Goal: Use online tool/utility: Utilize a website feature to perform a specific function

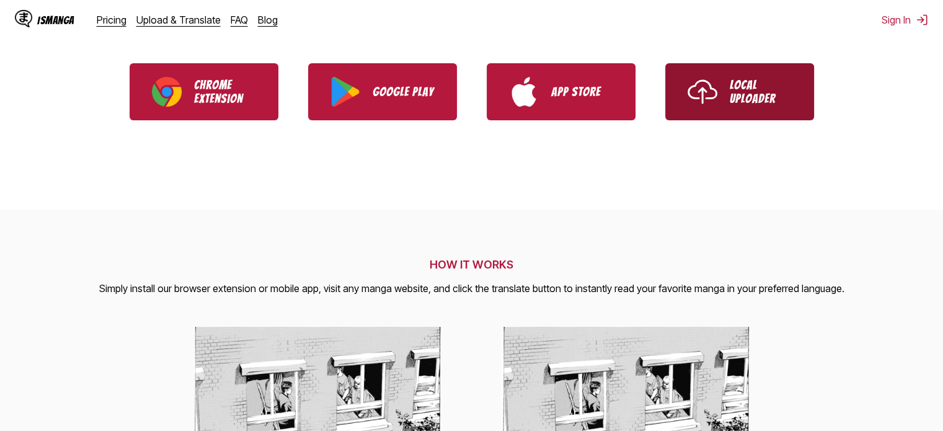
click at [744, 106] on link "Local Uploader" at bounding box center [740, 91] width 149 height 57
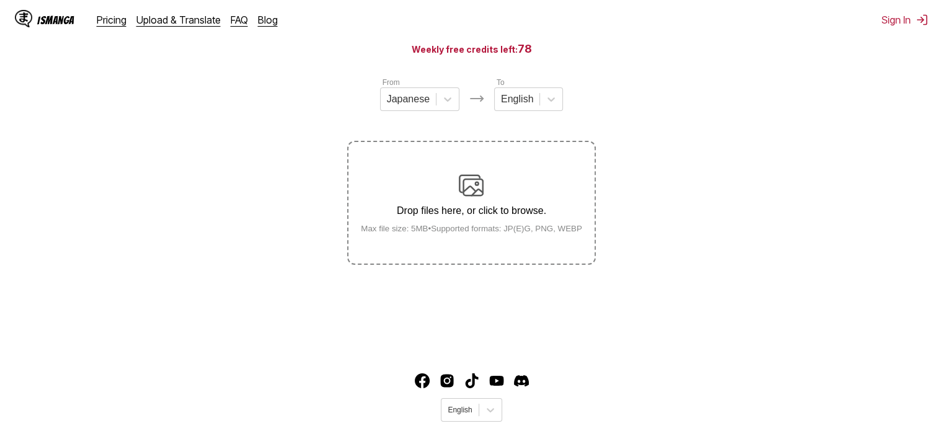
scroll to position [124, 0]
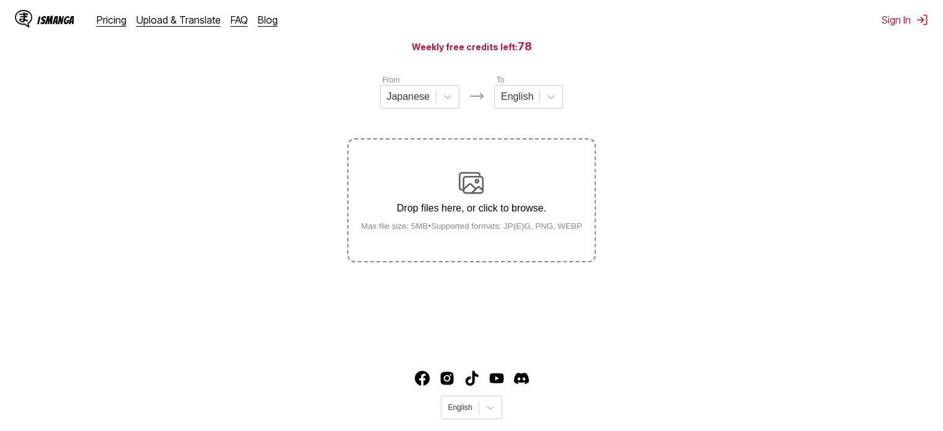
click at [469, 190] on img at bounding box center [471, 183] width 25 height 25
click at [0, 0] on input "Drop files here, or click to browse. Max file size: 5MB • Supported formats: JP…" at bounding box center [0, 0] width 0 height 0
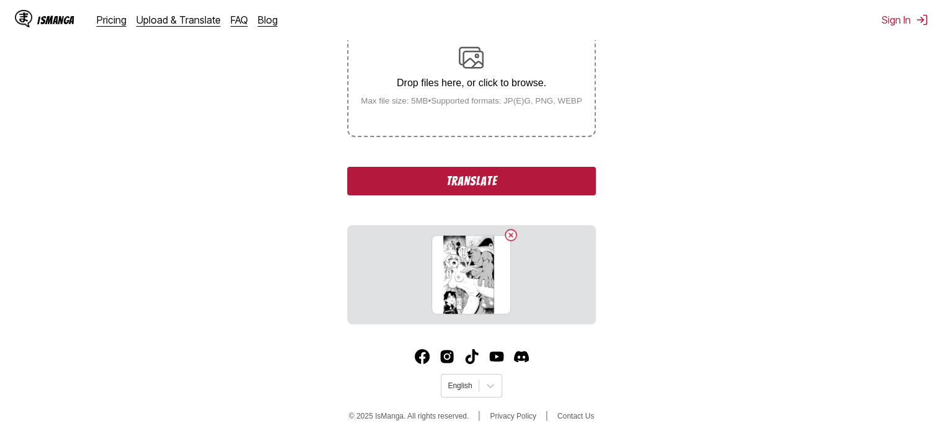
scroll to position [259, 0]
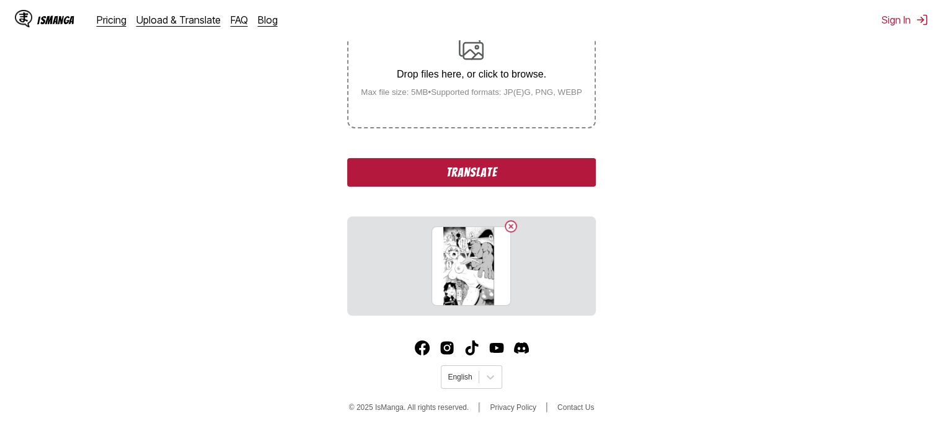
click at [466, 171] on button "Translate" at bounding box center [471, 172] width 248 height 29
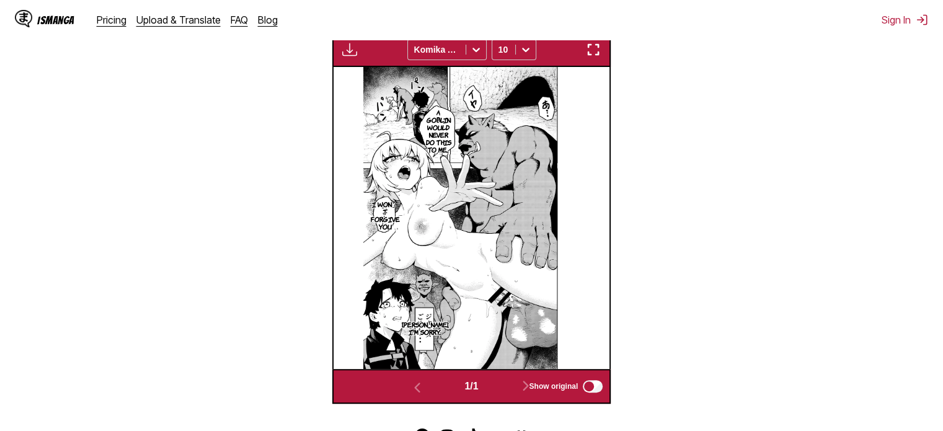
scroll to position [360, 0]
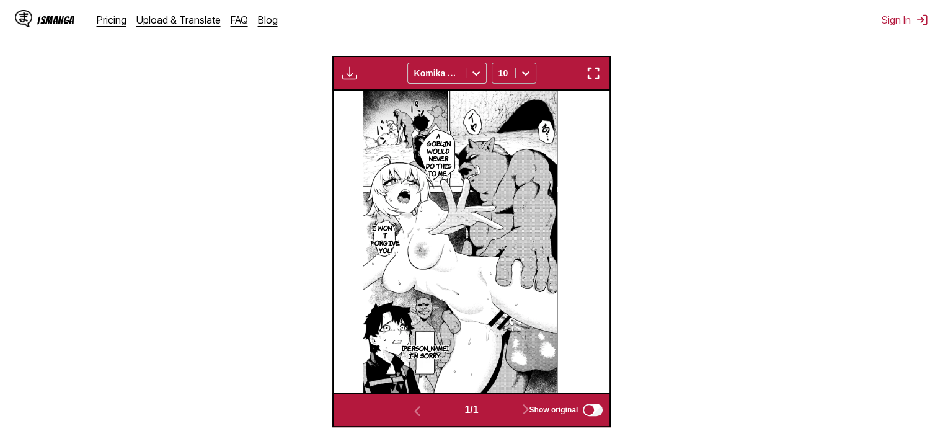
click at [534, 78] on div at bounding box center [526, 73] width 20 height 20
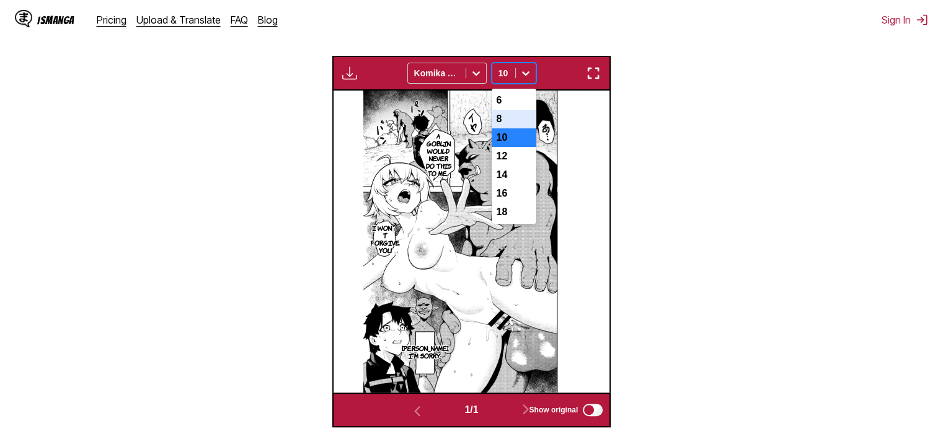
click at [515, 128] on div "8" at bounding box center [514, 119] width 45 height 19
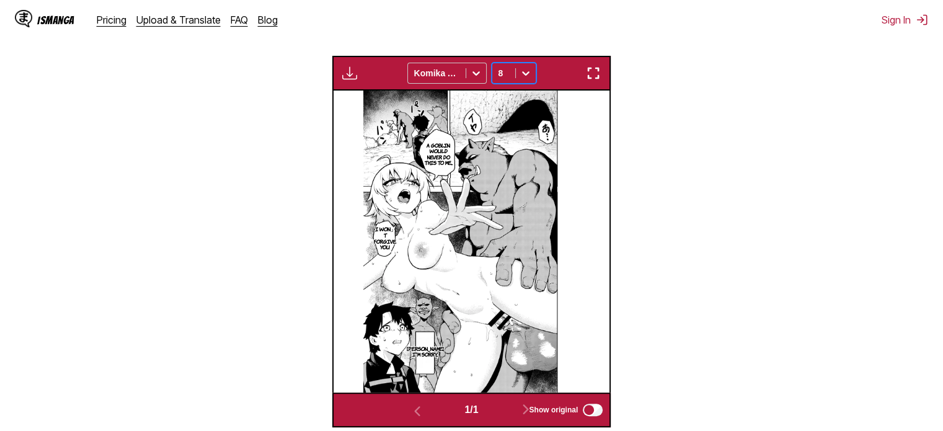
click at [355, 70] on img "button" at bounding box center [349, 73] width 15 height 15
click at [682, 159] on section "From Japanese To English Drop files here, or click to browse. Max file size: 5M…" at bounding box center [472, 132] width 924 height 590
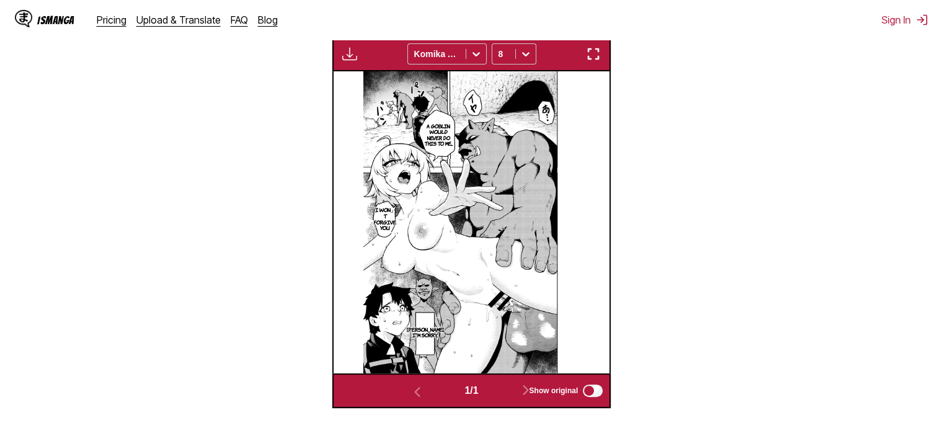
scroll to position [422, 0]
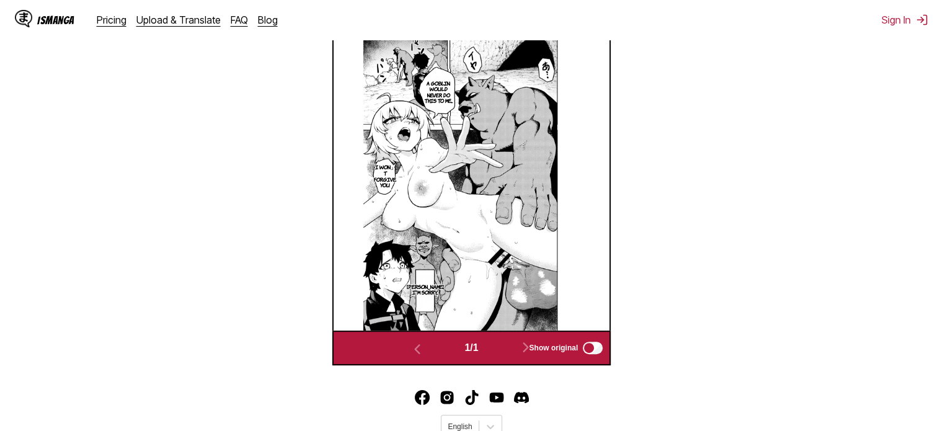
click at [501, 177] on img at bounding box center [472, 180] width 216 height 302
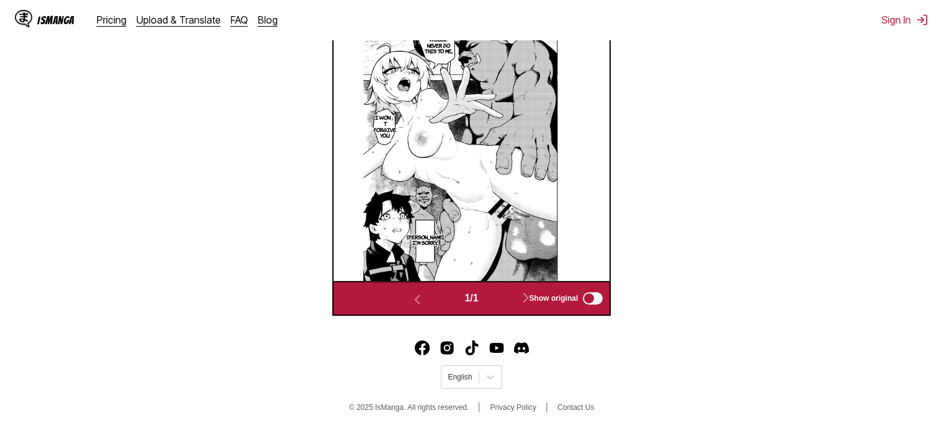
scroll to position [164, 0]
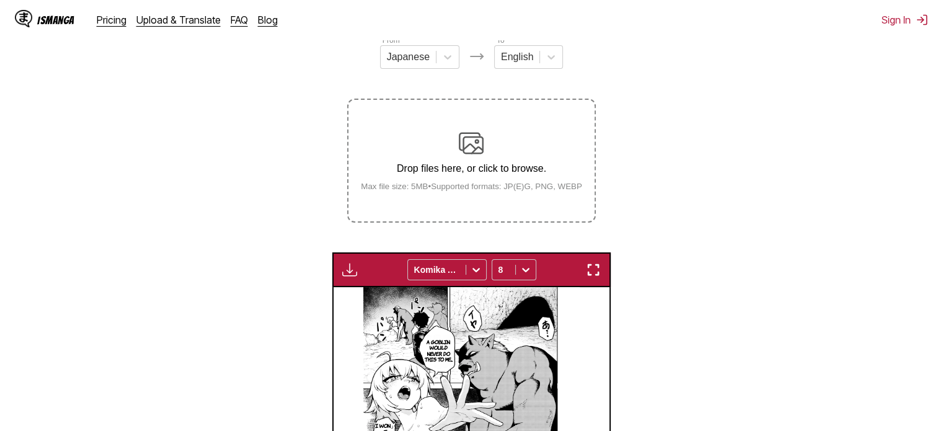
click at [464, 310] on img at bounding box center [472, 438] width 216 height 302
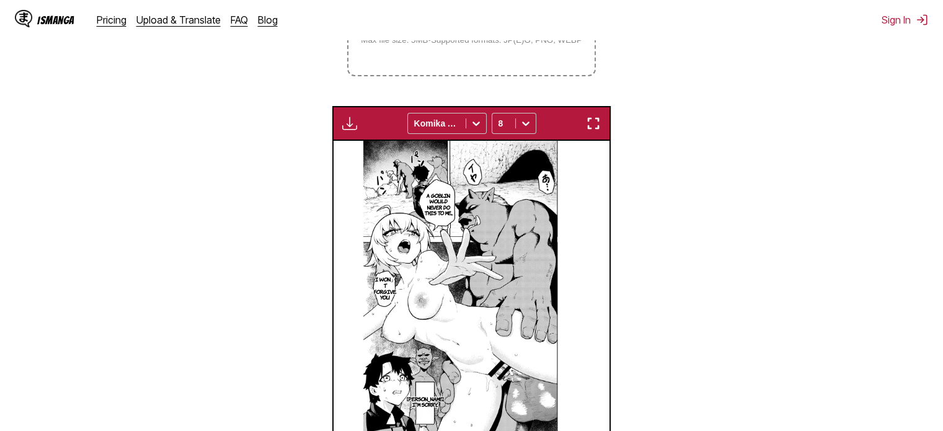
scroll to position [350, 0]
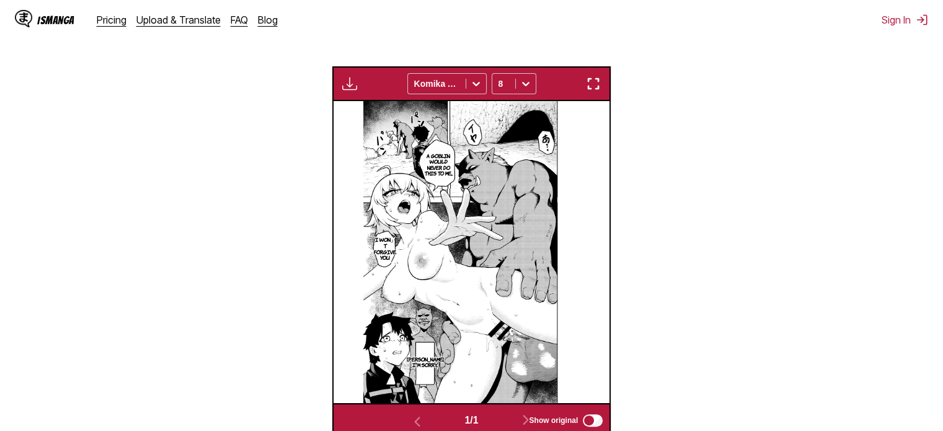
click at [591, 86] on img "button" at bounding box center [593, 83] width 15 height 15
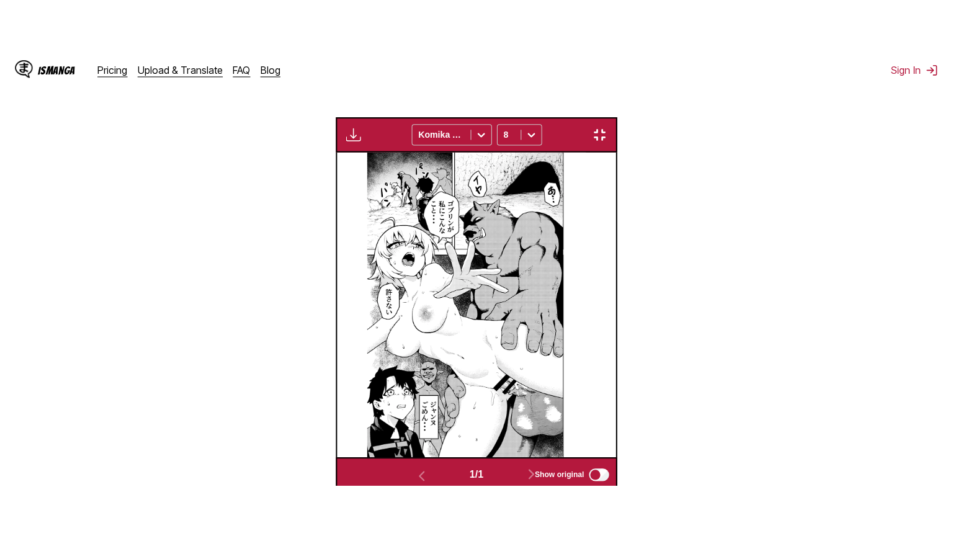
scroll to position [144, 0]
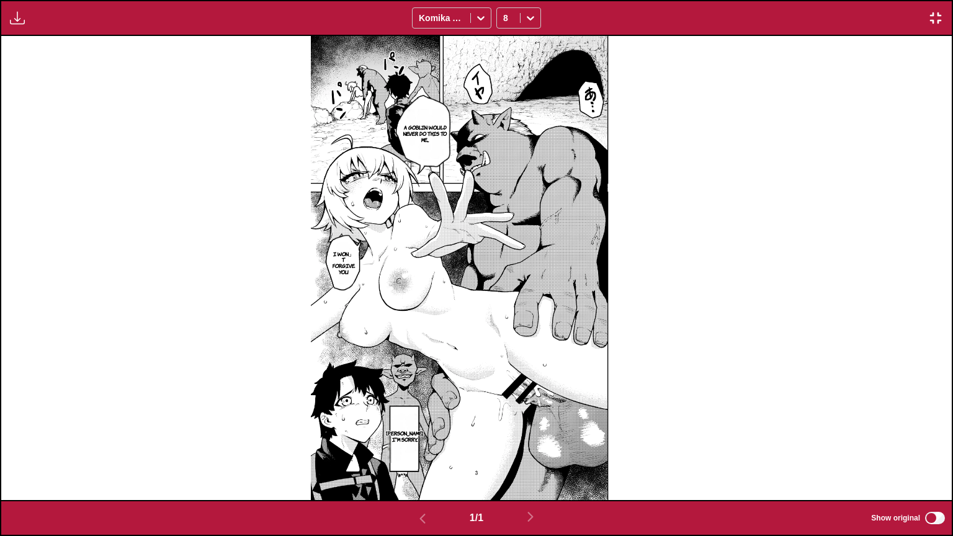
click at [932, 17] on img "button" at bounding box center [935, 18] width 15 height 15
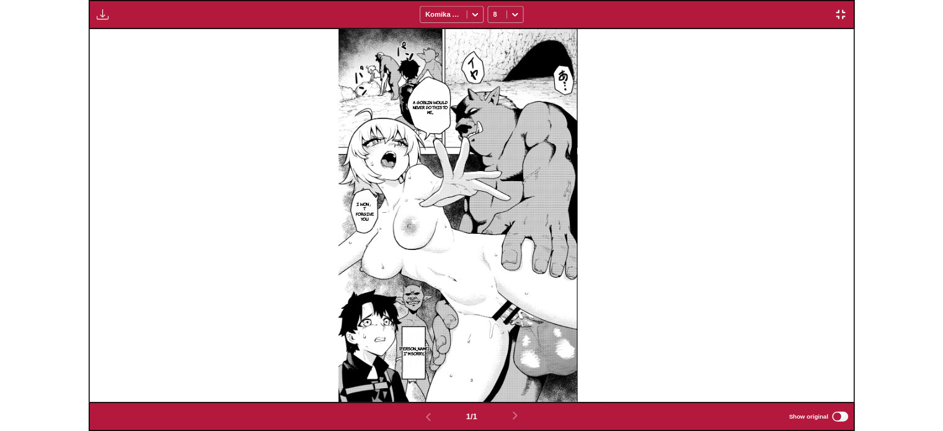
scroll to position [324, 0]
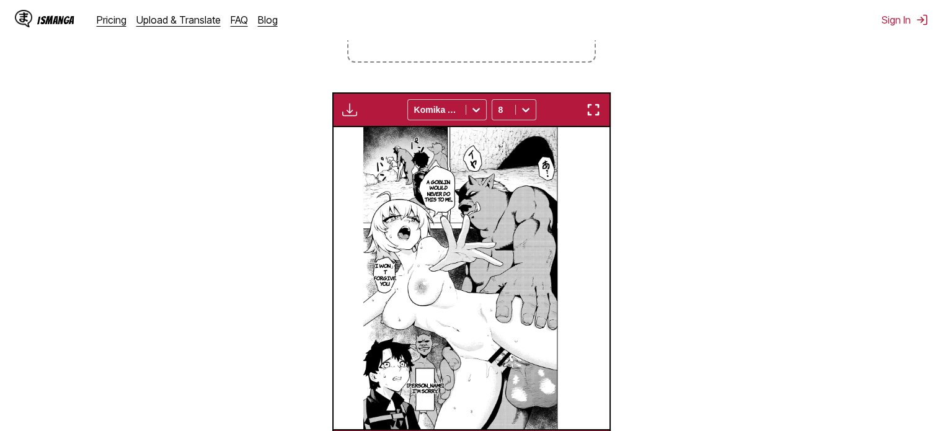
click at [598, 109] on img "button" at bounding box center [593, 109] width 15 height 15
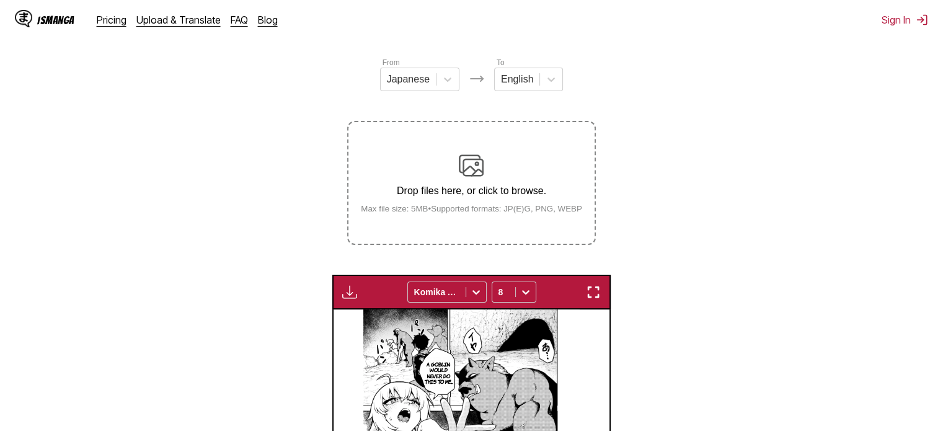
scroll to position [138, 0]
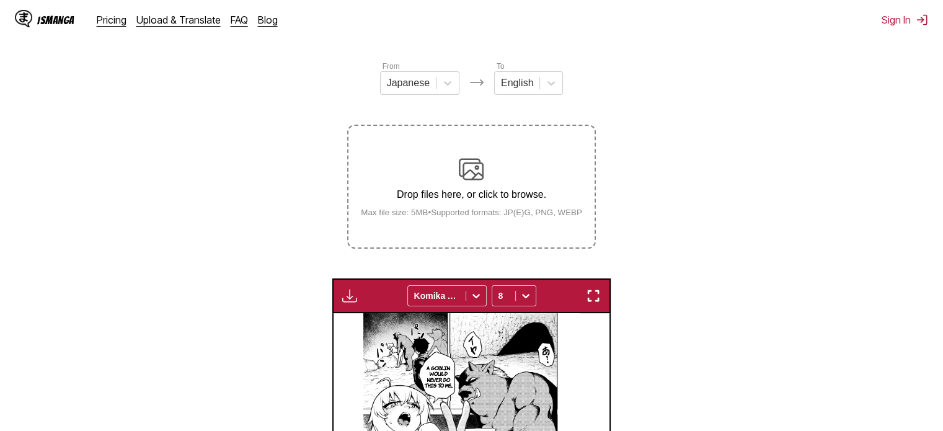
click at [472, 195] on p "Drop files here, or click to browse." at bounding box center [471, 194] width 241 height 11
click at [0, 0] on input "Drop files here, or click to browse. Max file size: 5MB • Supported formats: JP…" at bounding box center [0, 0] width 0 height 0
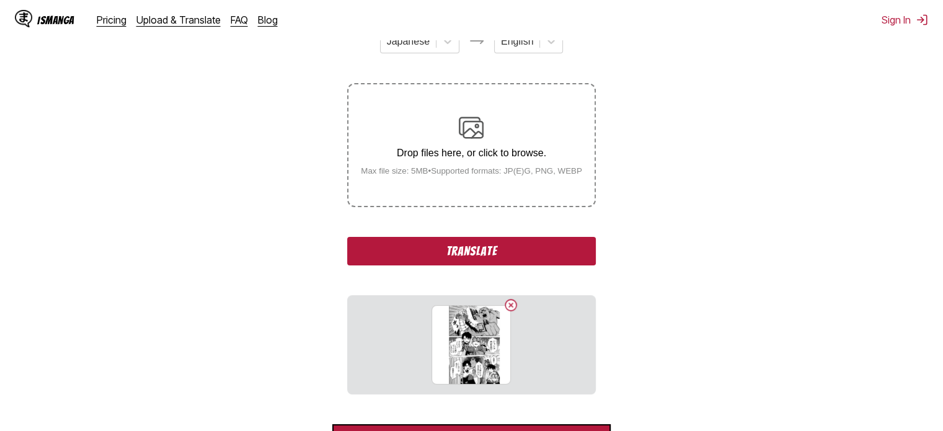
scroll to position [324, 0]
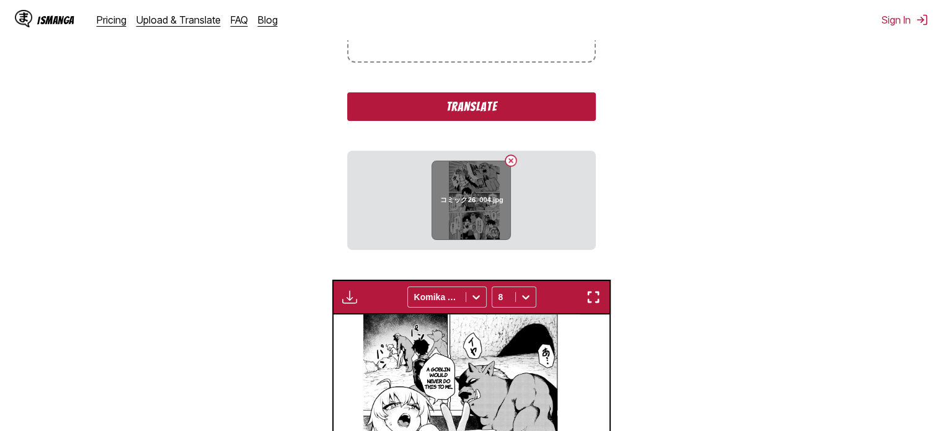
click at [495, 216] on div "コミック26_004.jpg" at bounding box center [471, 200] width 79 height 79
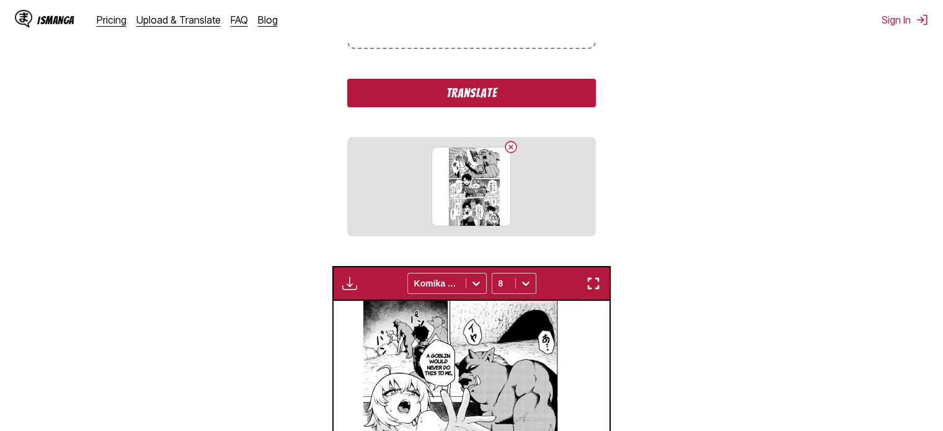
scroll to position [288, 0]
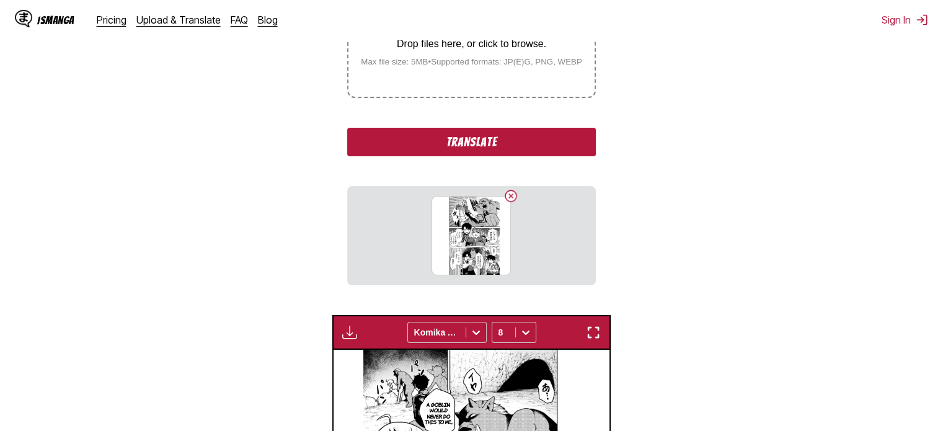
click at [476, 141] on button "Translate" at bounding box center [471, 142] width 248 height 29
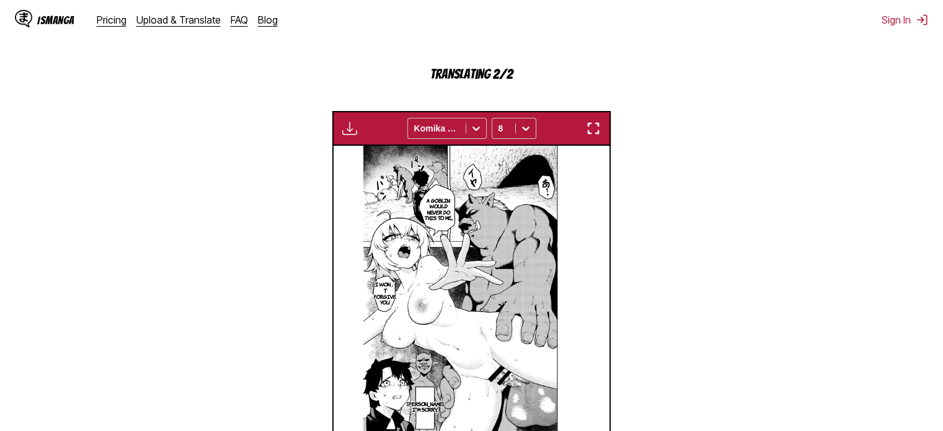
scroll to position [518, 0]
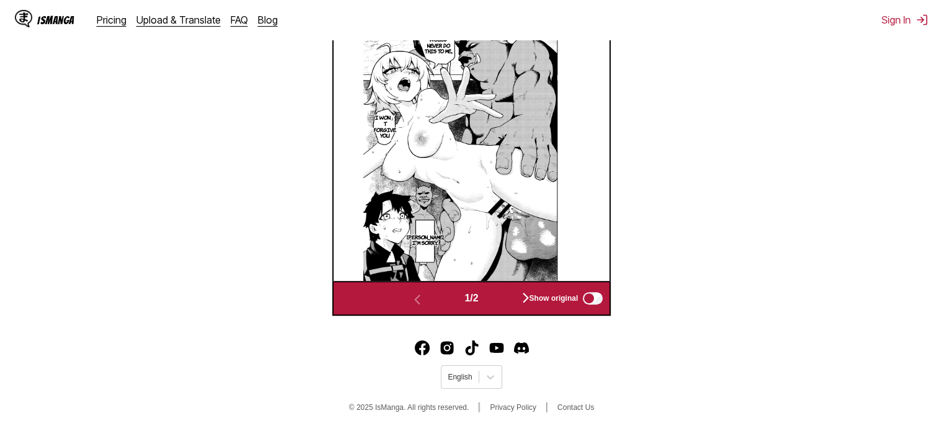
click at [533, 295] on span "Show original" at bounding box center [553, 298] width 49 height 9
click at [577, 300] on span "Show original" at bounding box center [553, 298] width 49 height 9
click at [527, 297] on div "Show original" at bounding box center [563, 298] width 83 height 16
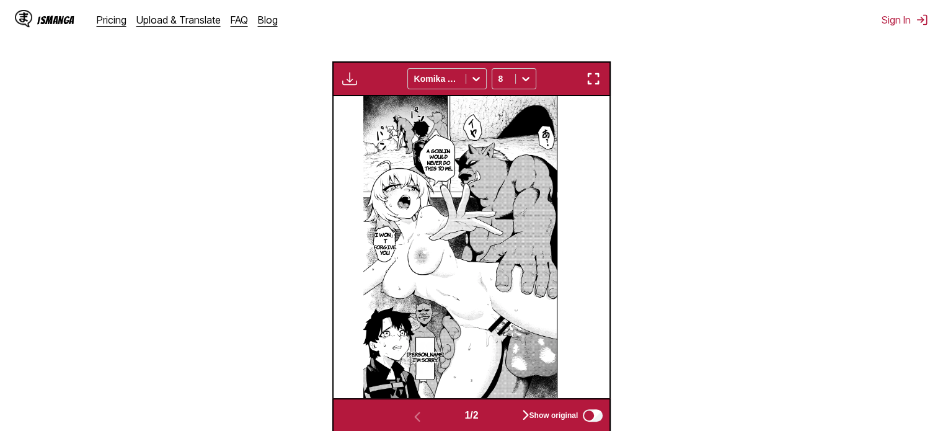
scroll to position [394, 0]
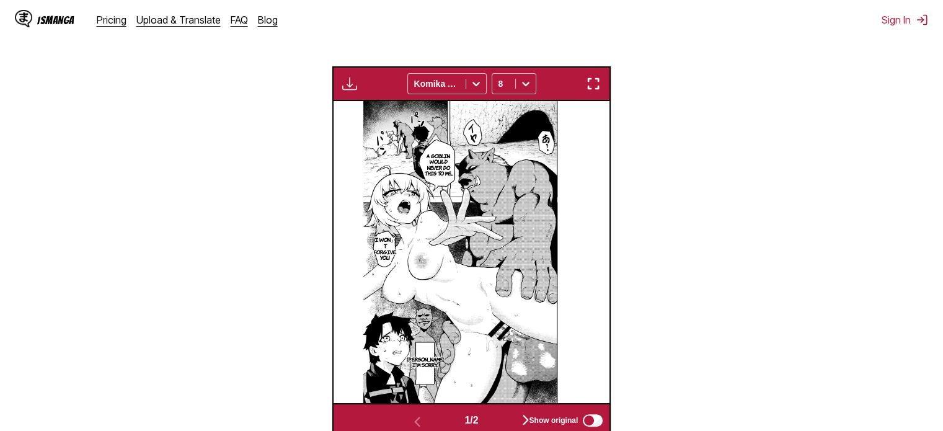
click at [589, 84] on img "button" at bounding box center [593, 83] width 15 height 15
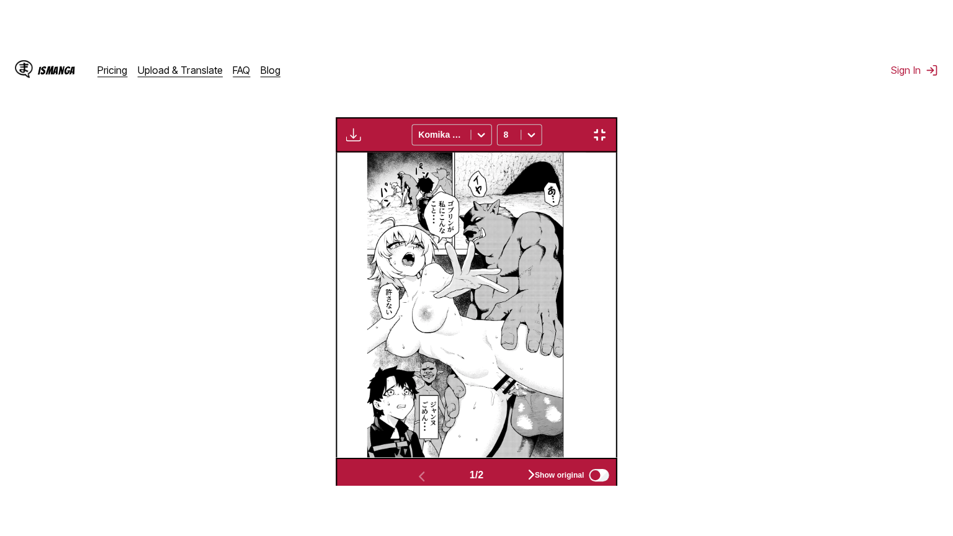
scroll to position [144, 0]
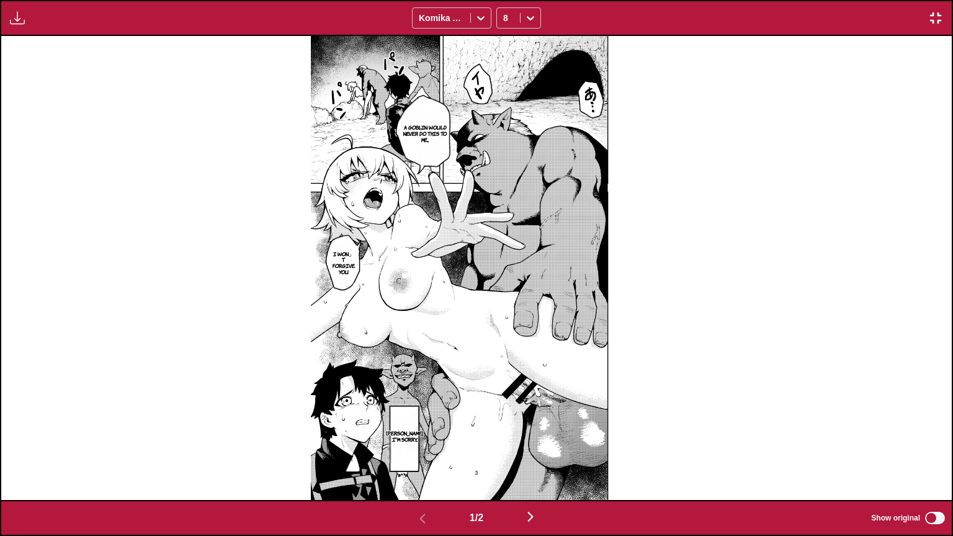
click at [538, 430] on img "button" at bounding box center [530, 516] width 15 height 15
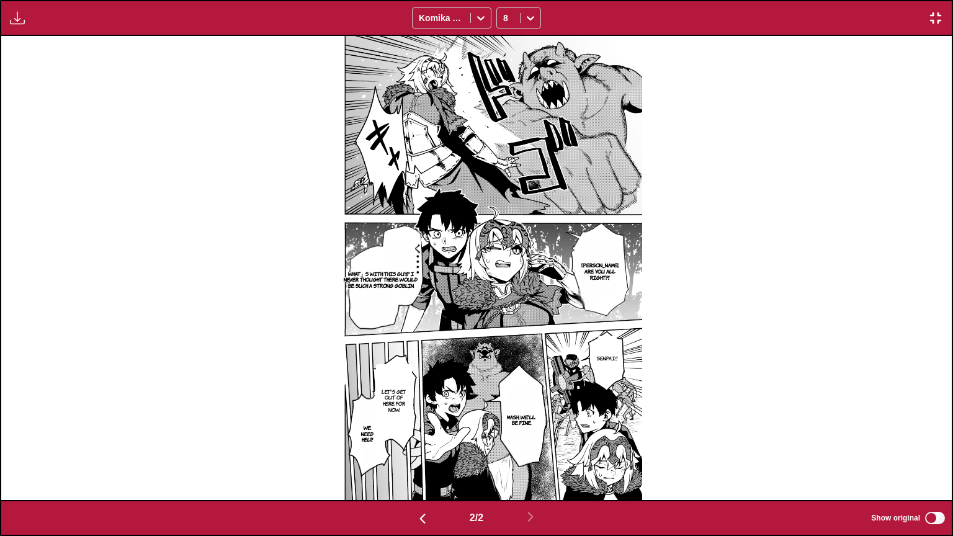
click at [930, 20] on img "button" at bounding box center [935, 18] width 15 height 15
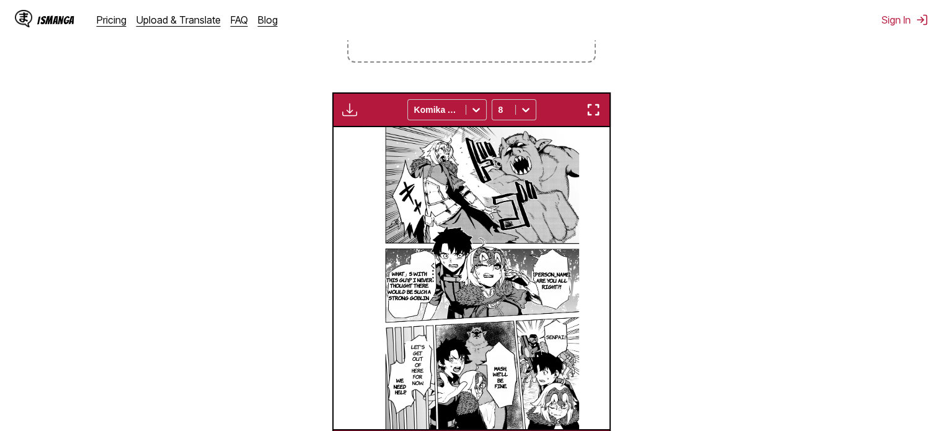
scroll to position [0, 0]
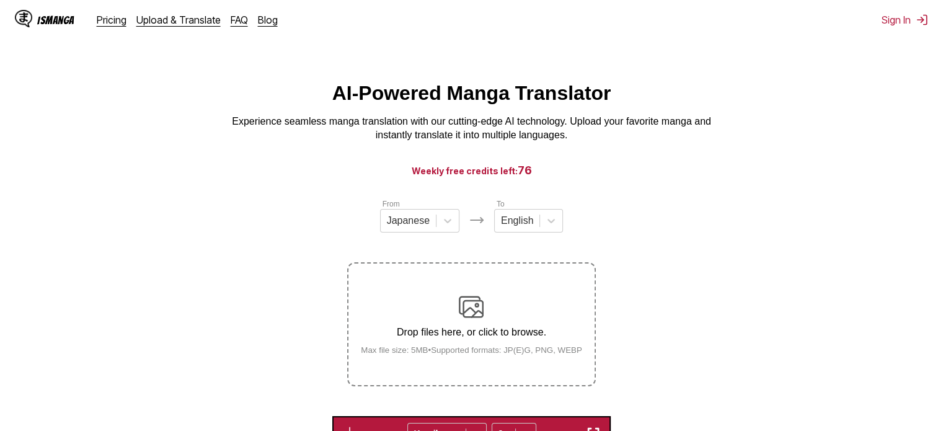
click at [468, 309] on img at bounding box center [471, 307] width 25 height 25
click at [0, 0] on input "Drop files here, or click to browse. Max file size: 5MB • Supported formats: JP…" at bounding box center [0, 0] width 0 height 0
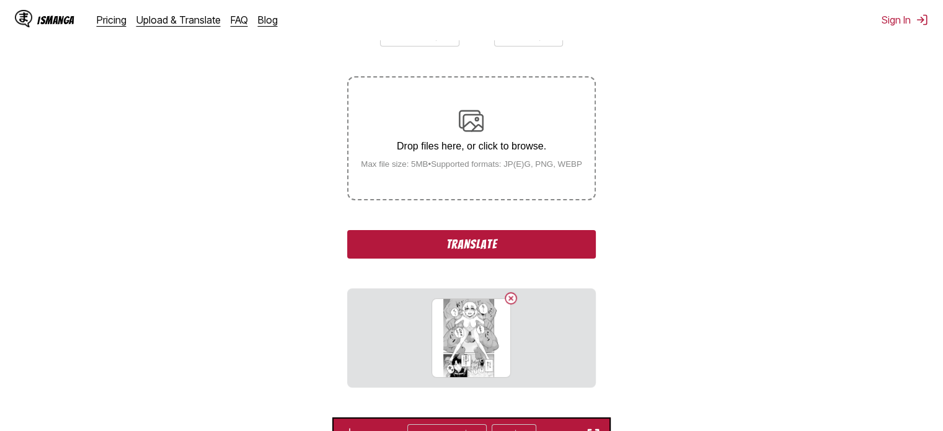
click at [490, 255] on button "Translate" at bounding box center [471, 244] width 248 height 29
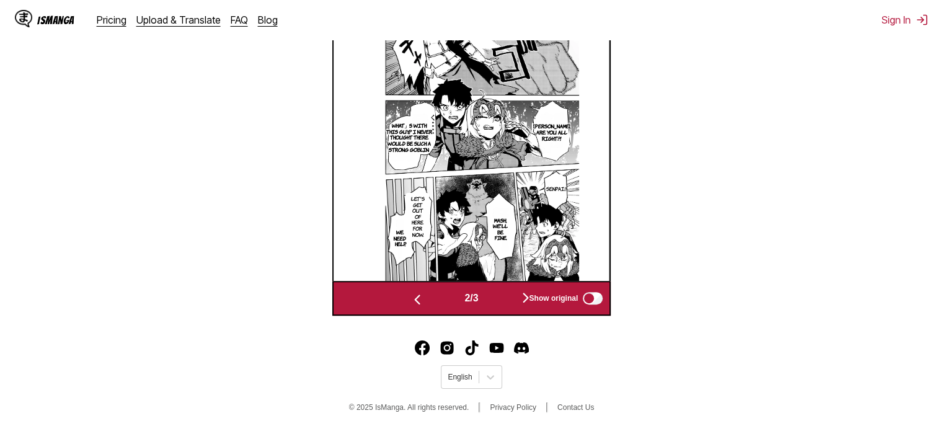
scroll to position [208, 0]
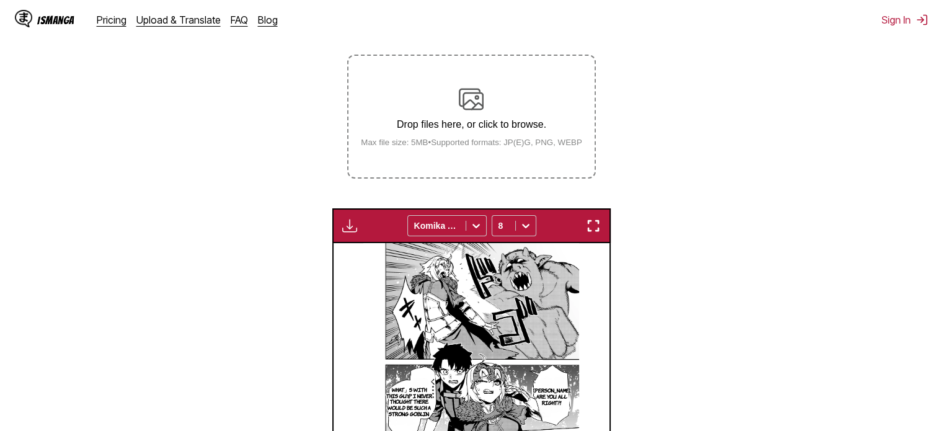
click at [589, 230] on img "button" at bounding box center [593, 225] width 15 height 15
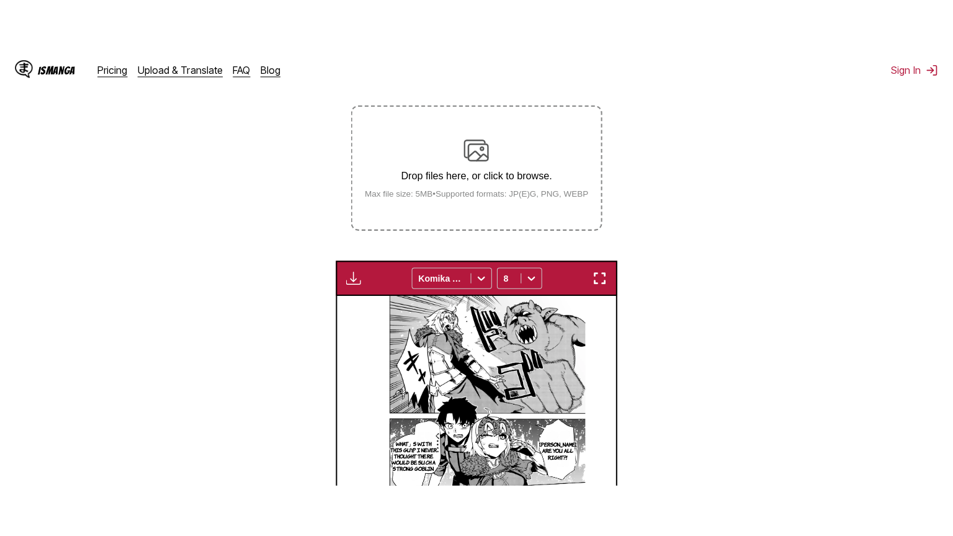
scroll to position [144, 0]
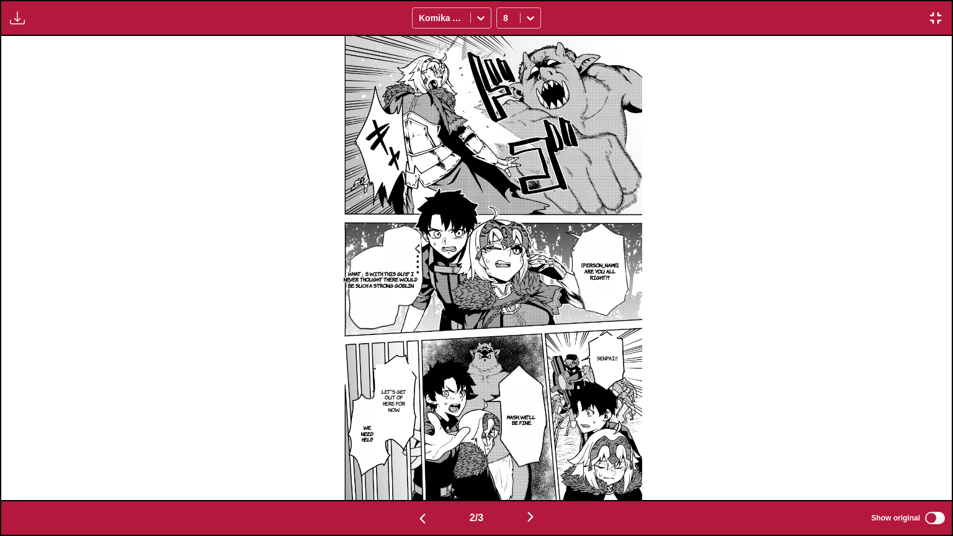
click at [531, 430] on img "button" at bounding box center [530, 516] width 15 height 15
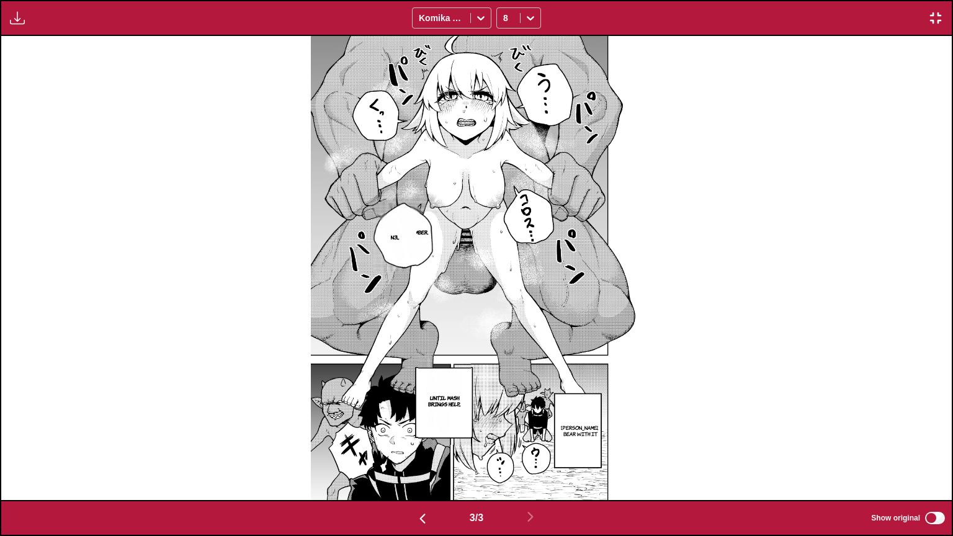
click at [943, 11] on button "button" at bounding box center [935, 18] width 22 height 16
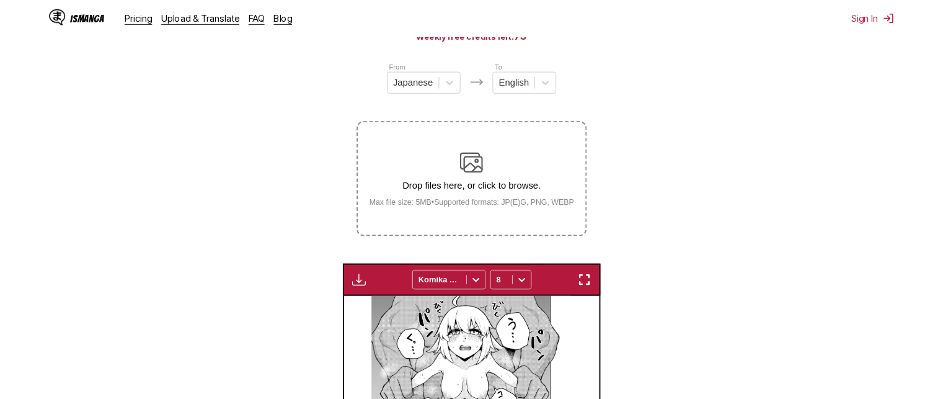
scroll to position [40, 0]
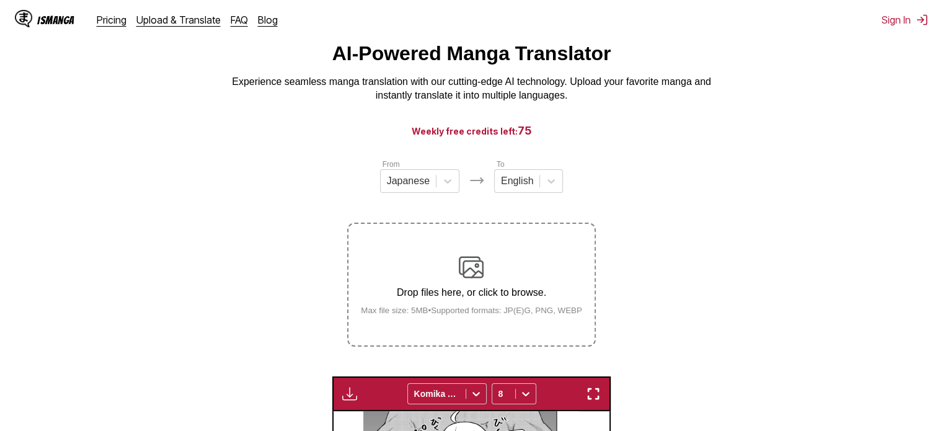
click at [134, 83] on div "AI-Powered Manga Translator Experience seamless manga translation with our cutt…" at bounding box center [472, 72] width 924 height 61
click at [588, 203] on div "From Japanese To English Drop files here, or click to browse. Max file size: 5M…" at bounding box center [471, 252] width 248 height 189
click at [573, 100] on p "Experience seamless manga translation with our cutting-edge AI technology. Uplo…" at bounding box center [472, 89] width 496 height 28
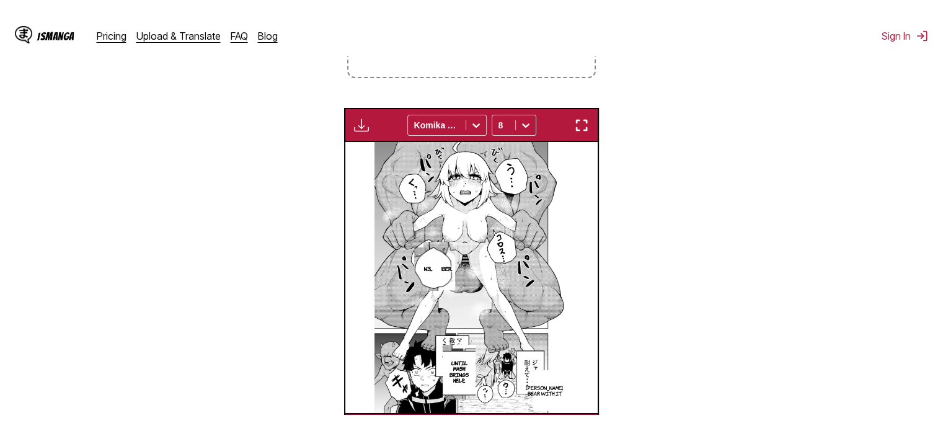
scroll to position [0, 553]
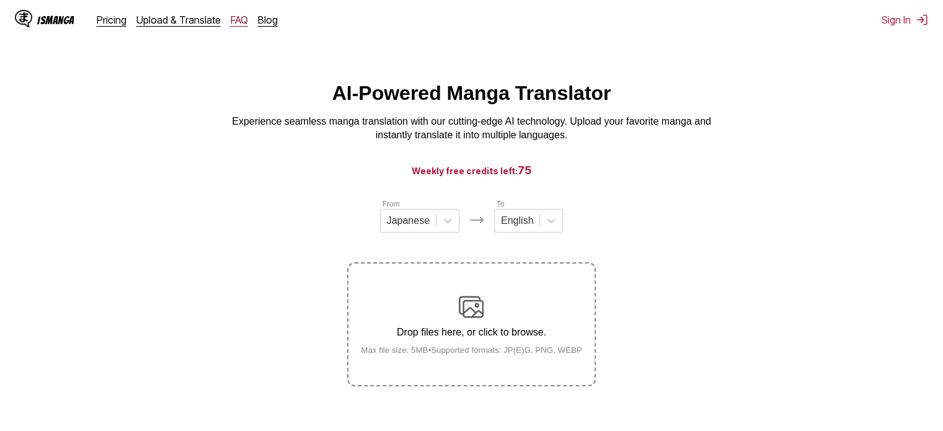
click at [232, 20] on link "FAQ" at bounding box center [239, 20] width 17 height 12
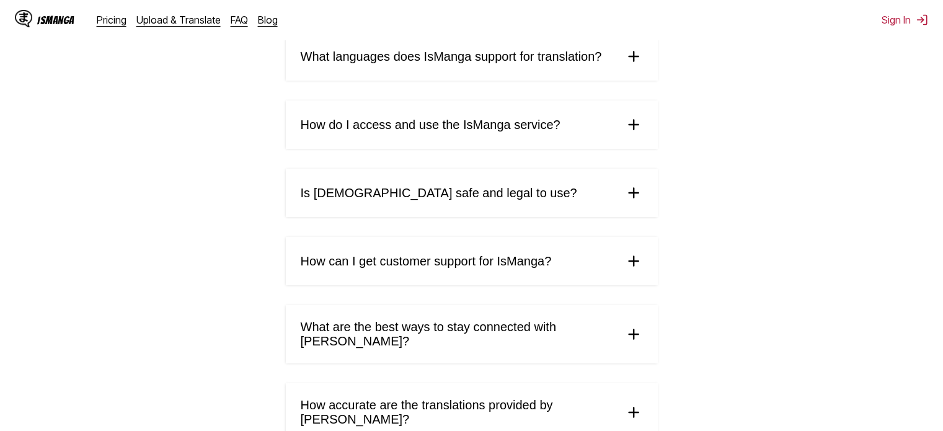
scroll to position [248, 0]
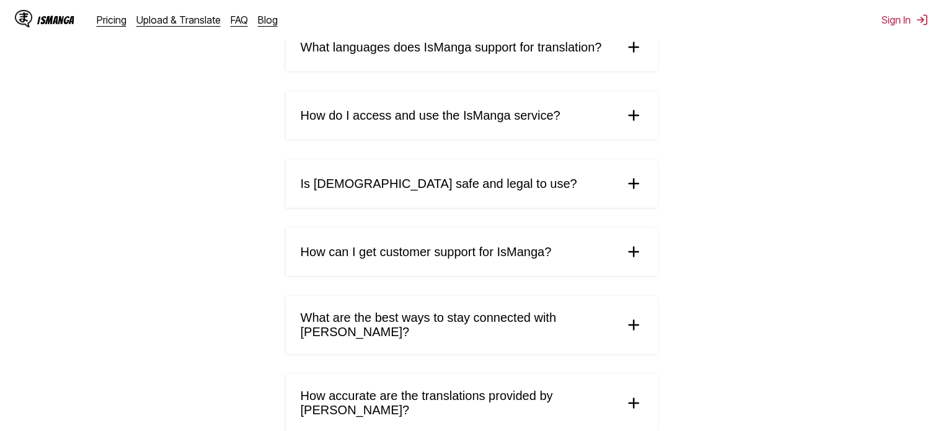
click at [362, 189] on span "Is IsManga safe and legal to use?" at bounding box center [439, 184] width 277 height 14
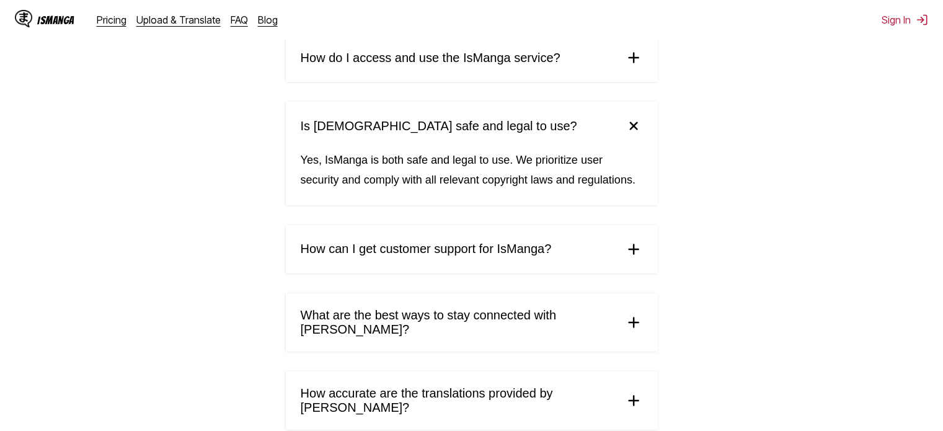
scroll to position [310, 0]
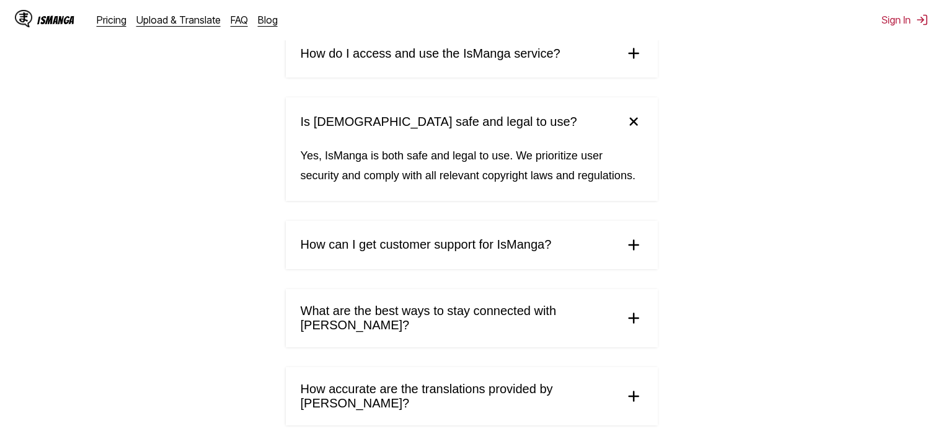
click at [368, 252] on span "How can I get customer support for IsManga?" at bounding box center [426, 245] width 251 height 14
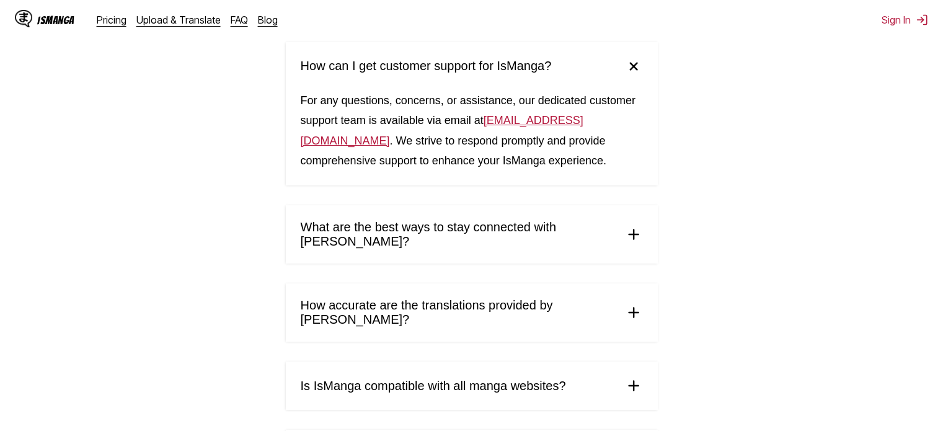
scroll to position [496, 0]
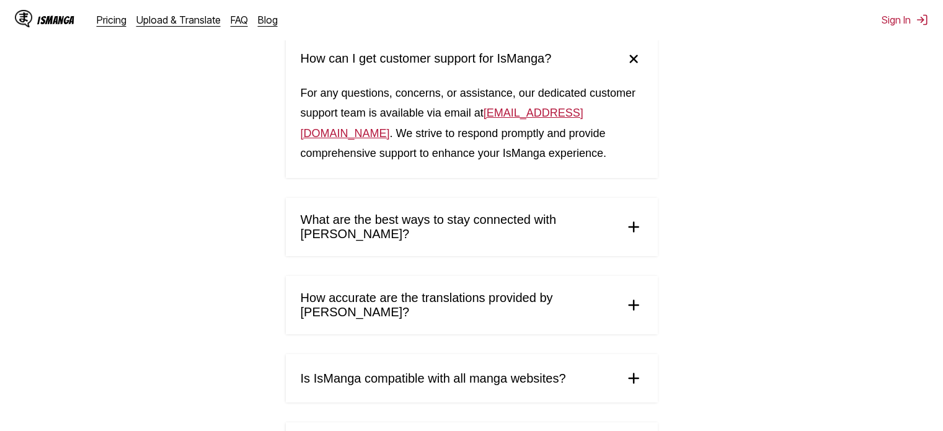
click at [364, 238] on summary "What are the best ways to stay connected with IsManga?" at bounding box center [472, 227] width 372 height 58
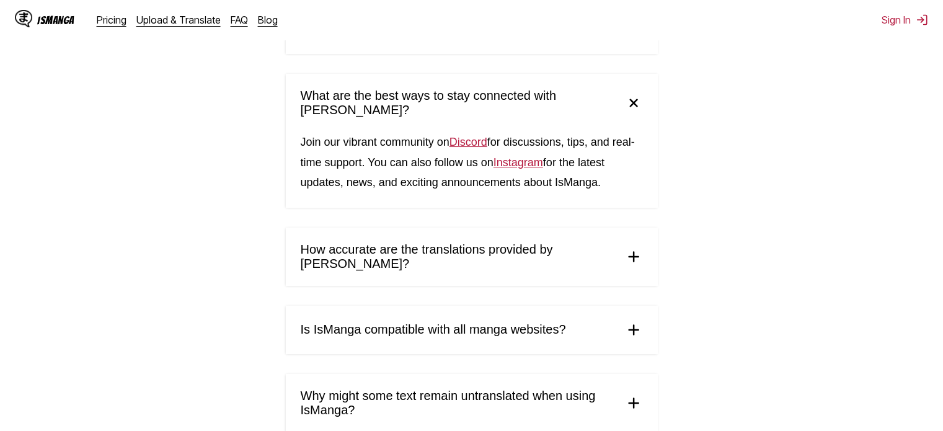
click at [378, 243] on span "How accurate are the translations provided by IsManga?" at bounding box center [458, 257] width 314 height 29
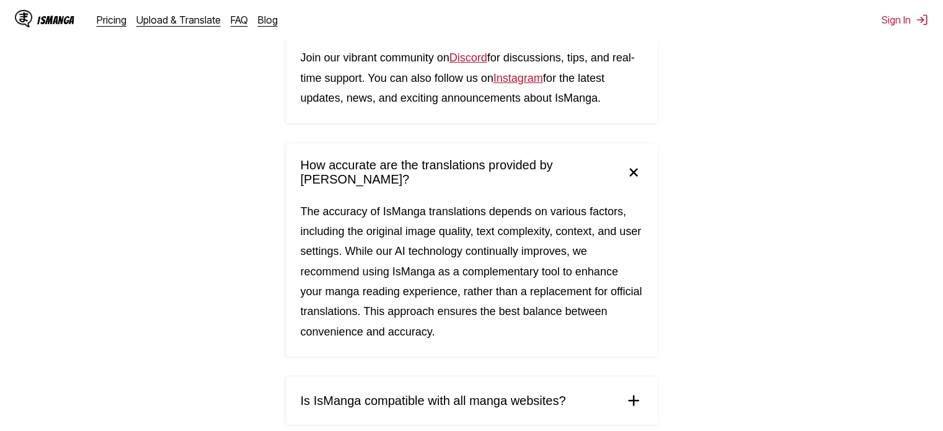
scroll to position [744, 0]
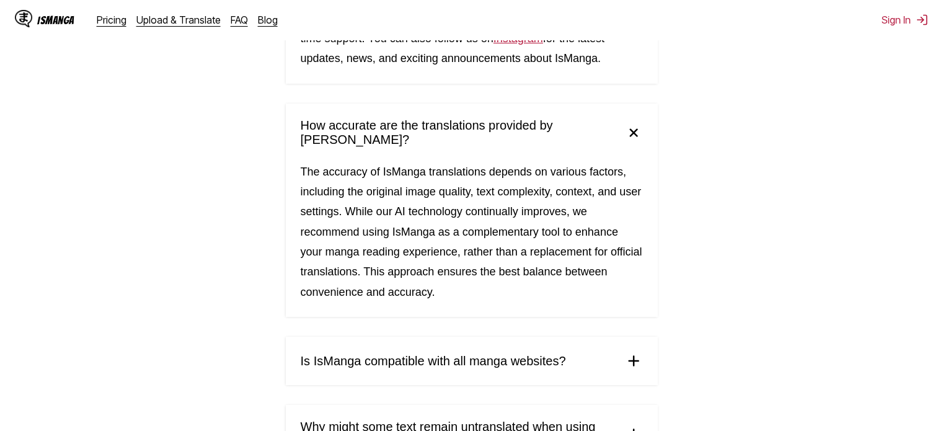
click at [351, 337] on summary "Is IsManga compatible with all manga websites?" at bounding box center [472, 361] width 372 height 48
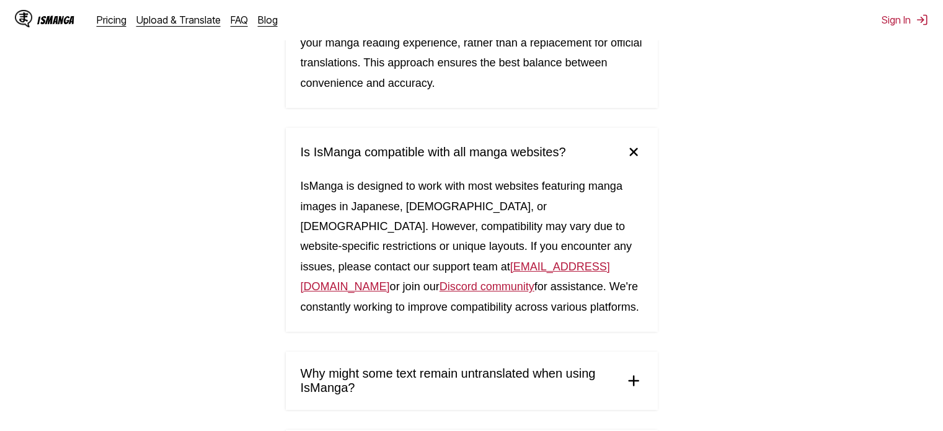
scroll to position [992, 0]
